Goal: Task Accomplishment & Management: Complete application form

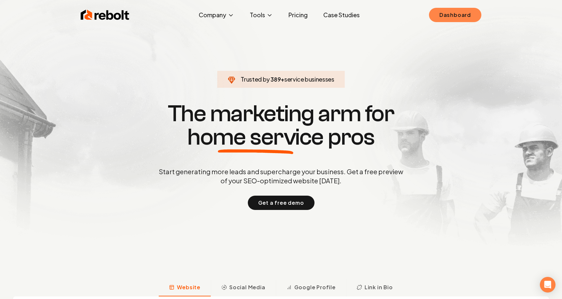
click at [462, 17] on link "Dashboard" at bounding box center [455, 15] width 52 height 14
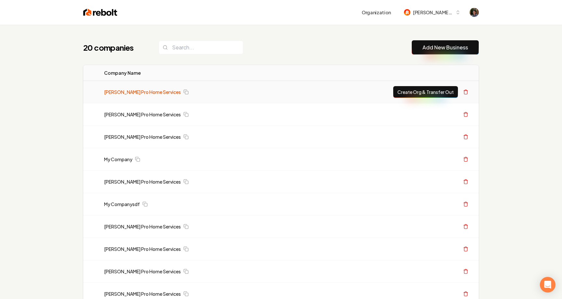
click at [149, 92] on link "[PERSON_NAME] Pro Home Services" at bounding box center [142, 92] width 77 height 7
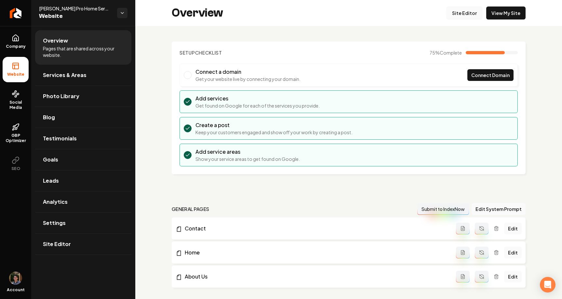
click at [470, 15] on link "Site Editor" at bounding box center [464, 13] width 36 height 13
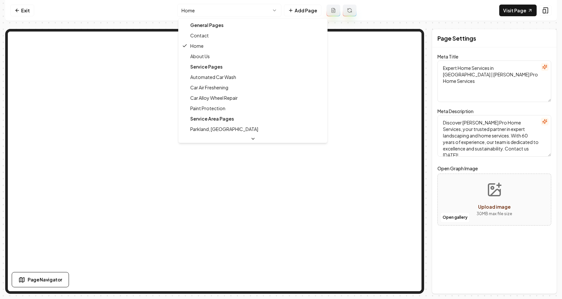
click at [252, 16] on html "Computer Required This feature is only available on a computer. Please switch t…" at bounding box center [281, 149] width 562 height 299
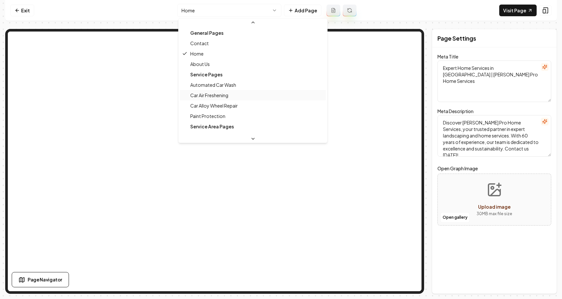
scroll to position [63, 0]
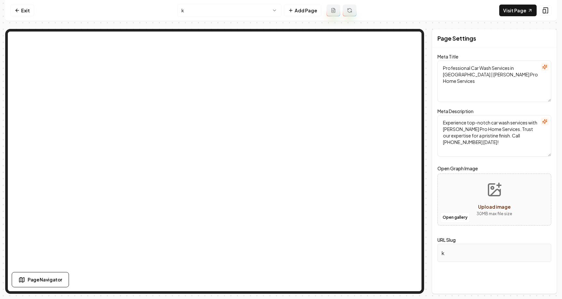
click at [234, 11] on html "Computer Required This feature is only available on a computer. Please switch t…" at bounding box center [281, 149] width 562 height 299
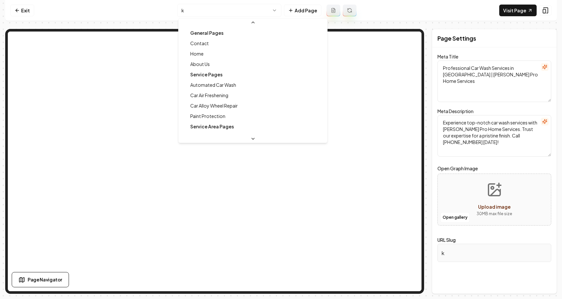
scroll to position [70, 0]
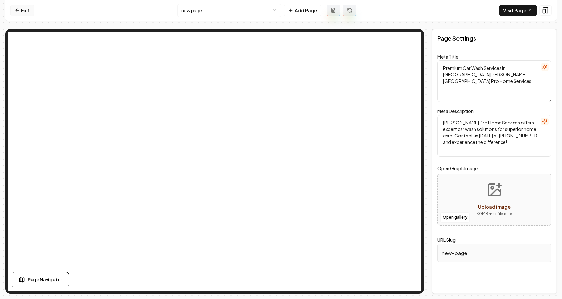
click at [26, 9] on link "Exit" at bounding box center [22, 11] width 24 height 12
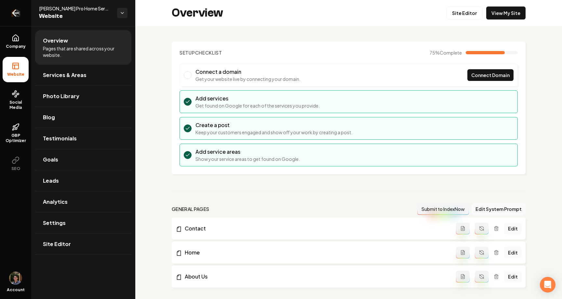
click at [21, 12] on link "Return to dashboard" at bounding box center [15, 13] width 31 height 26
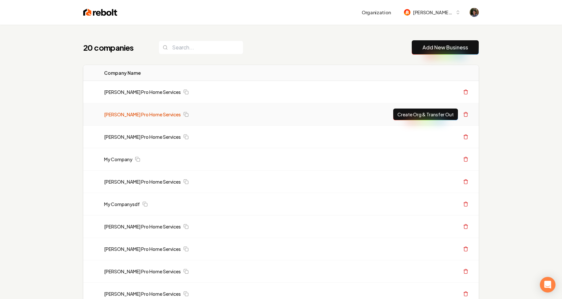
click at [126, 113] on link "[PERSON_NAME] Pro Home Services" at bounding box center [142, 114] width 77 height 7
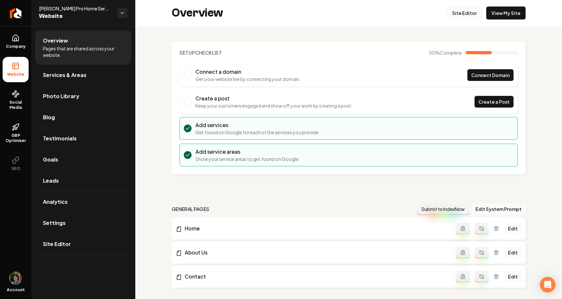
click at [460, 14] on link "Site Editor" at bounding box center [464, 13] width 36 height 13
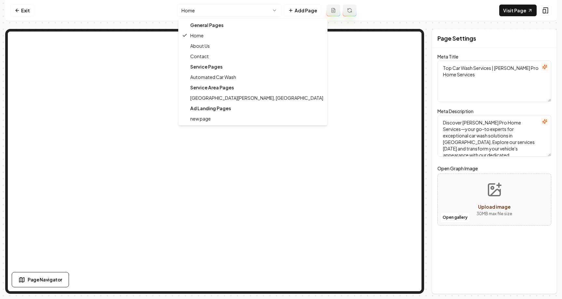
click at [248, 13] on html "Computer Required This feature is only available on a computer. Please switch t…" at bounding box center [281, 149] width 562 height 299
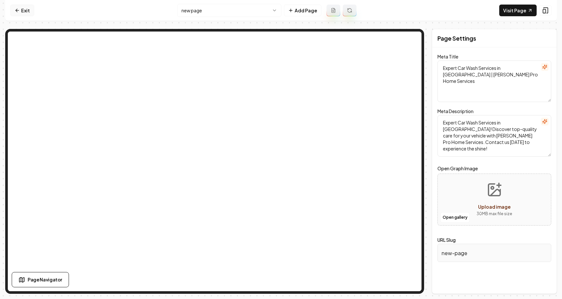
click at [23, 9] on link "Exit" at bounding box center [22, 11] width 24 height 12
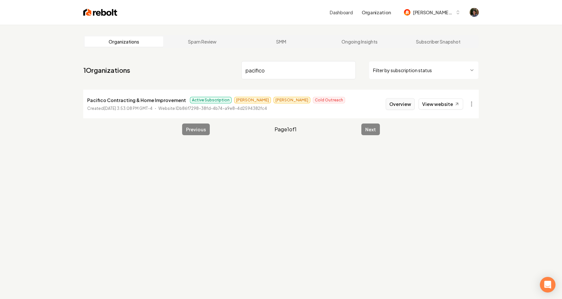
type input "pacifico"
click at [401, 103] on button "Overview" at bounding box center [400, 104] width 29 height 12
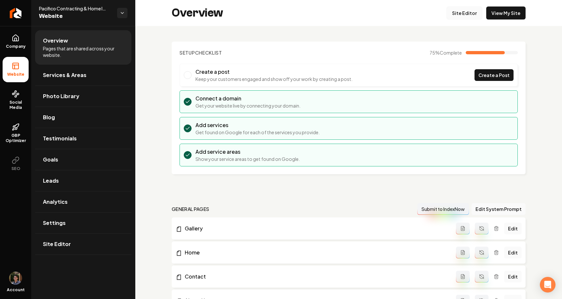
click at [468, 10] on link "Site Editor" at bounding box center [464, 13] width 36 height 13
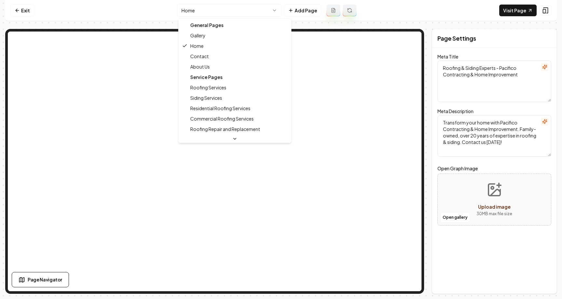
click at [225, 11] on html "Computer Required This feature is only available on a computer. Please switch t…" at bounding box center [281, 149] width 562 height 299
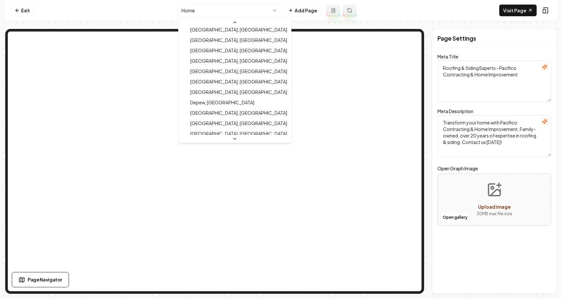
scroll to position [209, 0]
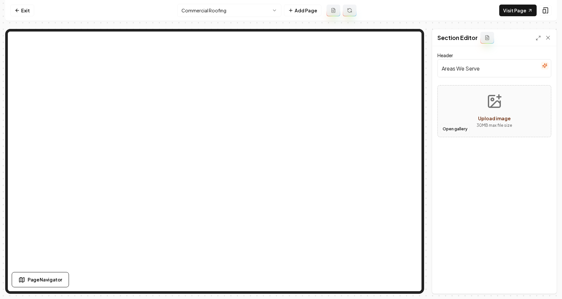
click at [455, 128] on button "Open gallery" at bounding box center [454, 129] width 29 height 10
click at [454, 127] on button "Open gallery" at bounding box center [454, 129] width 29 height 10
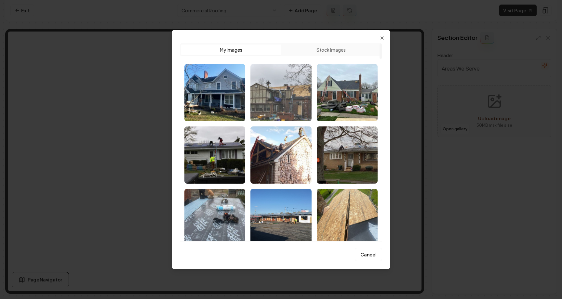
click at [273, 100] on img "Select image image_67f42840432c476416e392ec.jpg" at bounding box center [280, 92] width 61 height 57
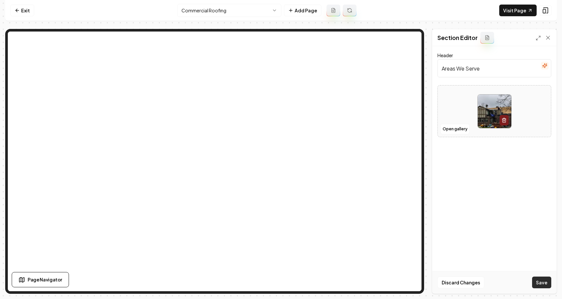
click at [541, 283] on button "Save" at bounding box center [541, 283] width 19 height 12
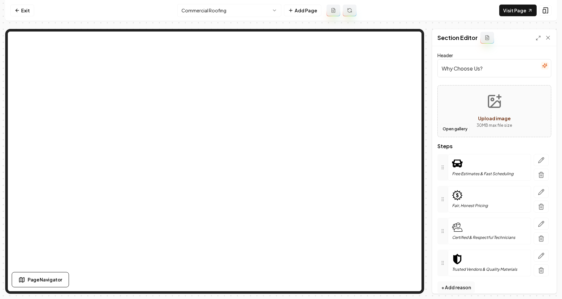
click at [458, 129] on button "Open gallery" at bounding box center [454, 129] width 29 height 10
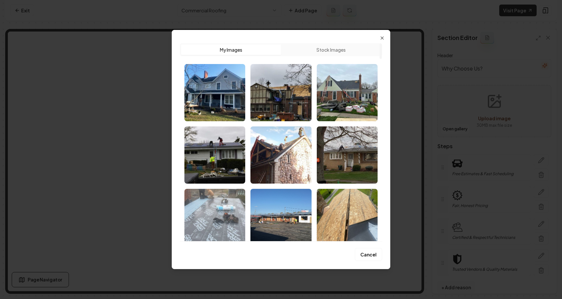
click at [227, 206] on img "Select image image_67f42840432c476416e3932b.jpeg" at bounding box center [214, 217] width 61 height 57
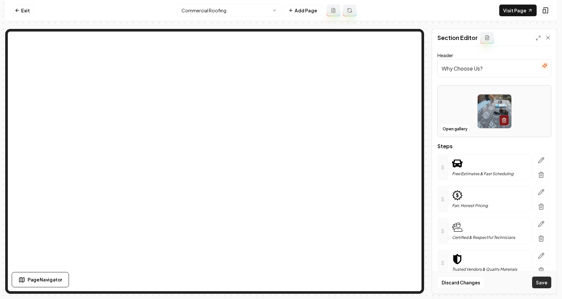
click at [538, 283] on button "Save" at bounding box center [541, 283] width 19 height 12
click at [522, 10] on link "Visit Page" at bounding box center [517, 11] width 37 height 12
click at [23, 11] on link "Exit" at bounding box center [22, 11] width 24 height 12
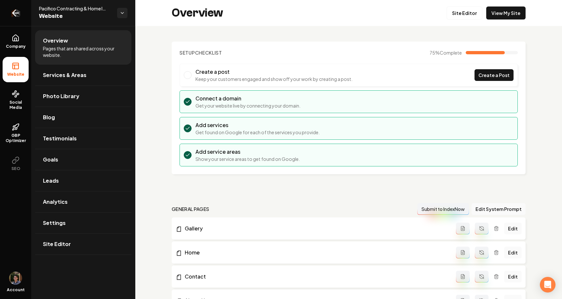
click at [11, 18] on icon "Return to dashboard" at bounding box center [15, 13] width 10 height 10
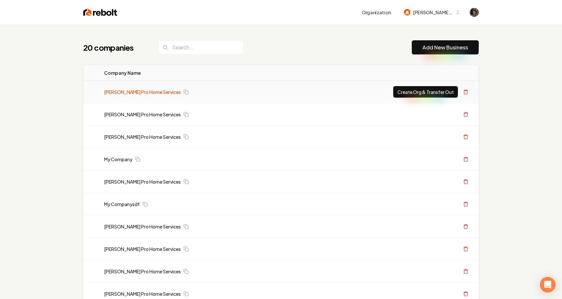
click at [152, 92] on link "[PERSON_NAME] Pro Home Services" at bounding box center [142, 92] width 77 height 7
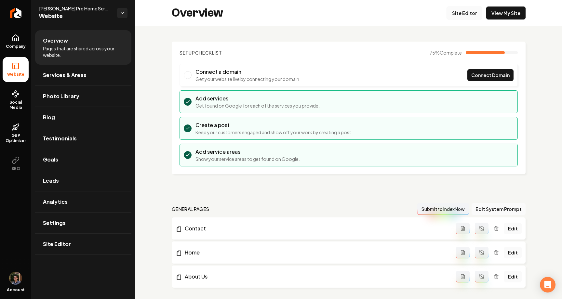
click at [470, 9] on link "Site Editor" at bounding box center [464, 13] width 36 height 13
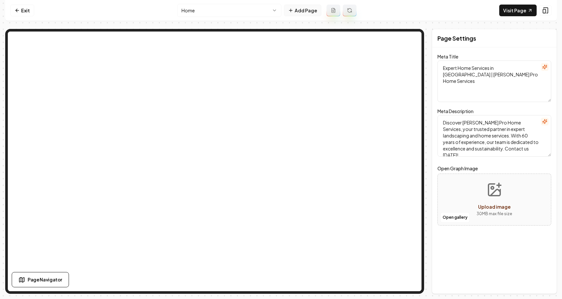
click at [311, 14] on button "Add Page" at bounding box center [302, 11] width 37 height 12
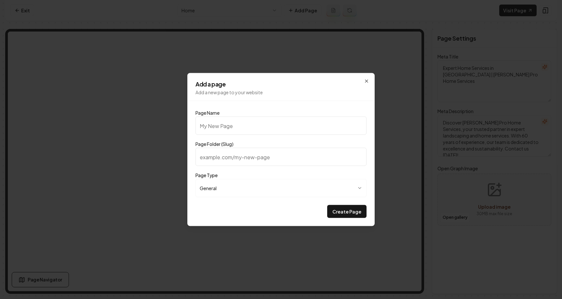
click at [290, 194] on body "**********" at bounding box center [281, 149] width 562 height 299
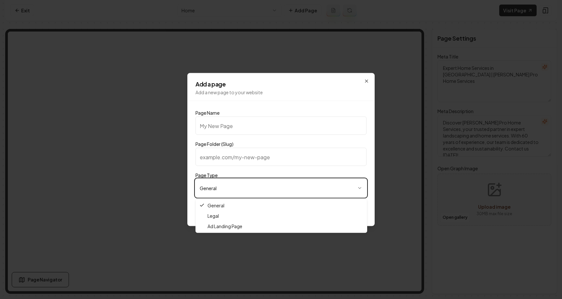
click at [258, 233] on div at bounding box center [281, 149] width 562 height 299
click at [268, 191] on body "**********" at bounding box center [281, 149] width 562 height 299
select select "***"
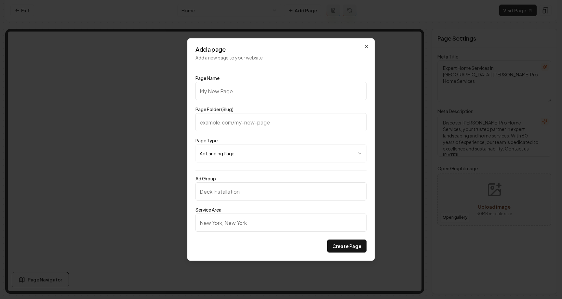
click at [280, 92] on input "Page Name" at bounding box center [280, 91] width 171 height 18
type input "i"
type input "im"
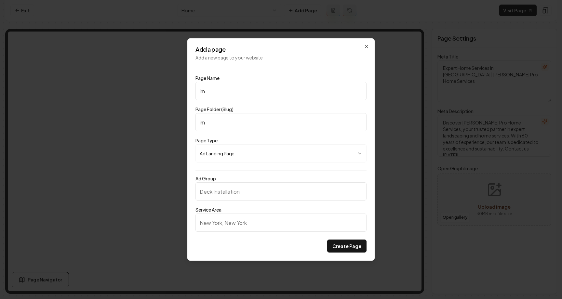
type input "ima"
type input "imag"
type input "imagf"
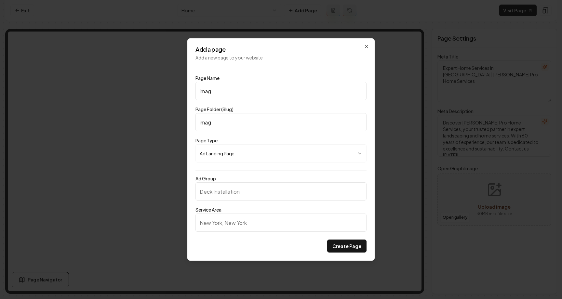
type input "imagf"
type input "imagfe"
type input "imagfes"
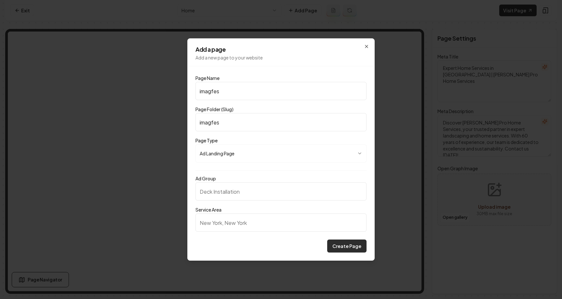
type input "imagfes"
click at [345, 248] on button "Create Page" at bounding box center [346, 246] width 39 height 13
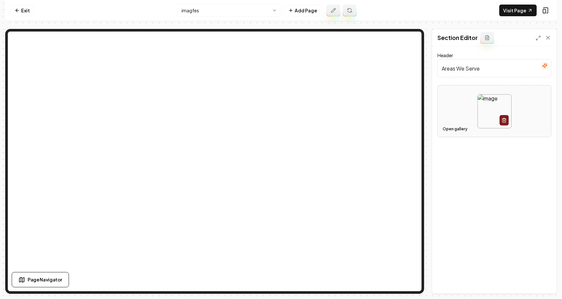
click at [457, 125] on button "Open gallery" at bounding box center [454, 129] width 29 height 10
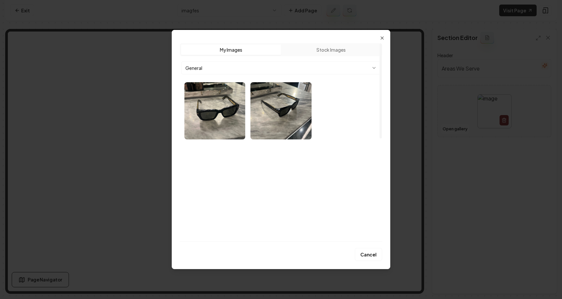
scroll to position [213, 0]
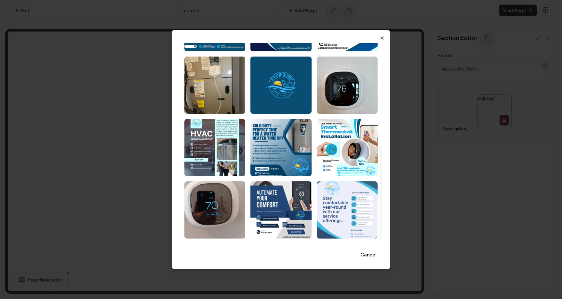
click at [330, 214] on img "Select image image_6843528cb13a102537ca8aa2.jpeg" at bounding box center [347, 209] width 61 height 57
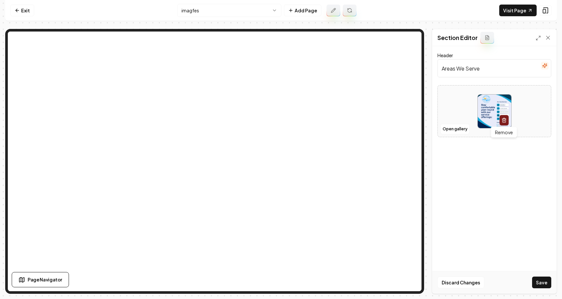
click at [506, 118] on icon "button" at bounding box center [503, 120] width 5 height 5
click at [24, 12] on link "Exit" at bounding box center [22, 11] width 24 height 12
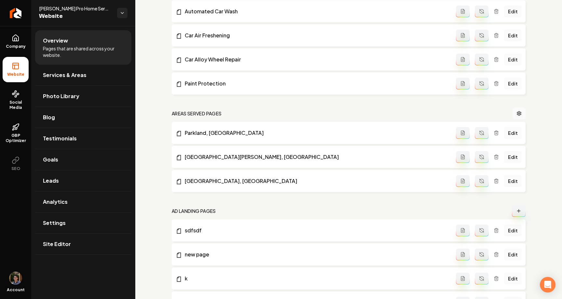
scroll to position [336, 0]
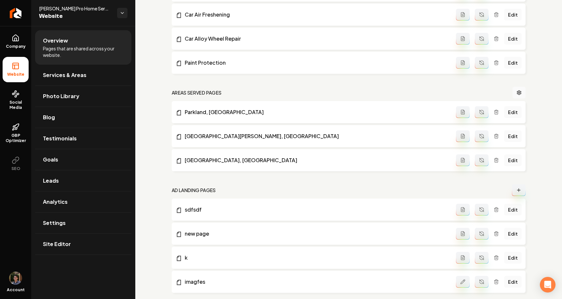
click at [520, 192] on icon "Main content area" at bounding box center [518, 190] width 5 height 5
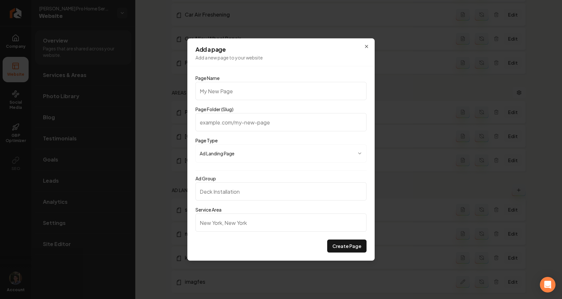
type input "s"
type input "sd"
type input "sdf"
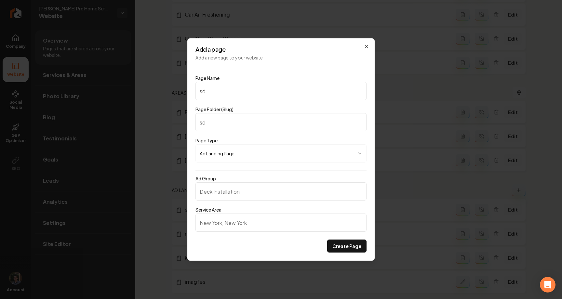
type input "sdf"
type input "sdfs"
type input "sdfsd"
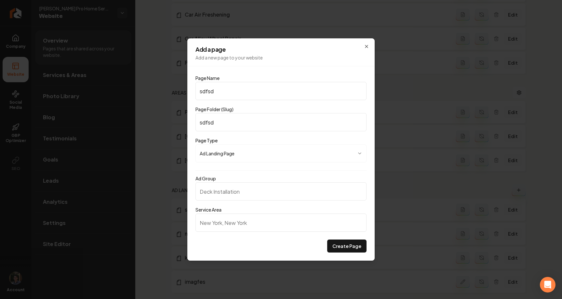
type input "sdfsdf"
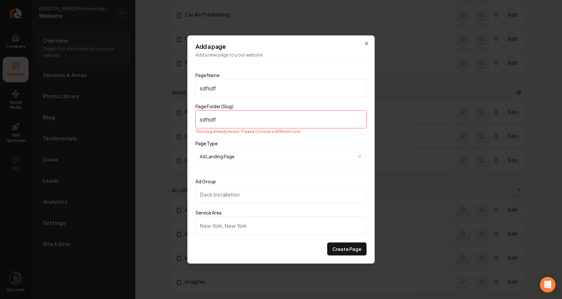
type input "sdfsdfs"
type input "sdfsdfsd"
type input "sdfsdfsdf"
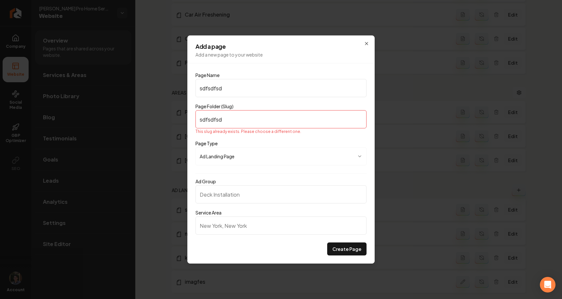
type input "sdfsdfsdf"
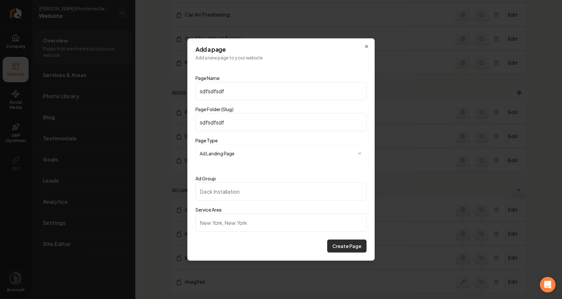
type input "sdfsdfsdf"
click at [351, 244] on button "Create Page" at bounding box center [346, 246] width 39 height 13
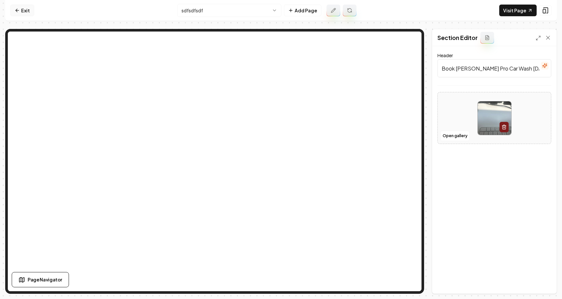
click at [29, 7] on link "Exit" at bounding box center [22, 11] width 24 height 12
